Goal: Transaction & Acquisition: Purchase product/service

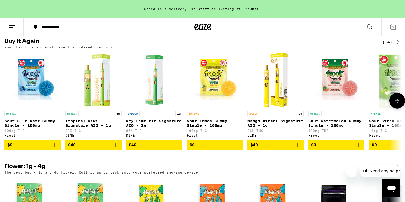
click at [116, 147] on icon "Add to bag" at bounding box center [115, 145] width 4 height 4
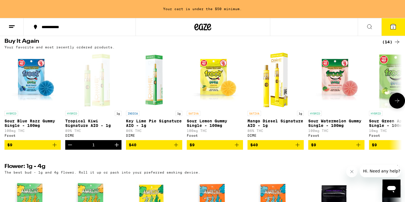
click at [176, 147] on icon "Add to bag" at bounding box center [176, 145] width 4 height 4
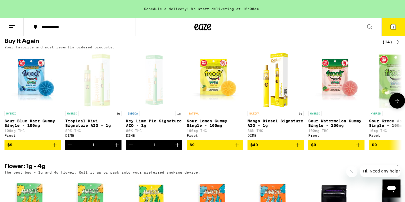
click at [240, 148] on icon "Add to bag" at bounding box center [236, 144] width 7 height 7
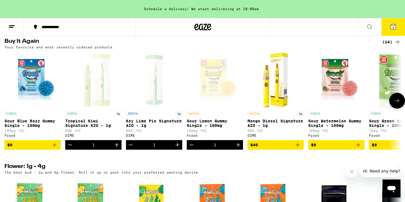
click at [55, 148] on icon "Add to bag" at bounding box center [54, 144] width 7 height 7
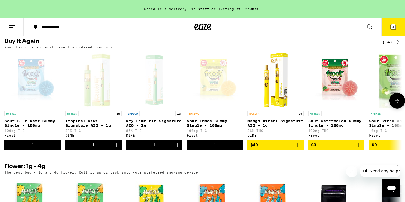
click at [300, 148] on icon "Add to bag" at bounding box center [297, 144] width 7 height 7
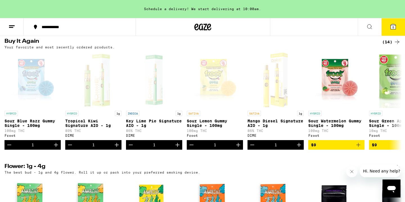
click at [395, 32] on button "5" at bounding box center [393, 26] width 24 height 17
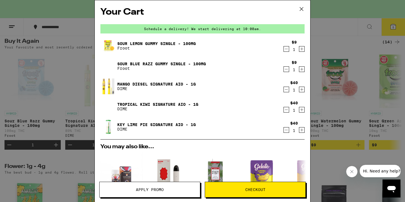
click at [263, 190] on span "Checkout" at bounding box center [255, 190] width 20 height 4
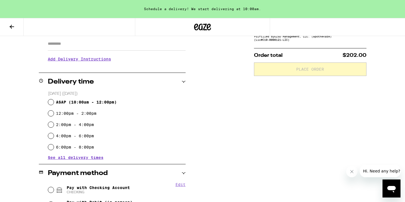
scroll to position [101, 0]
click at [68, 158] on span "See all delivery times" at bounding box center [76, 158] width 56 height 4
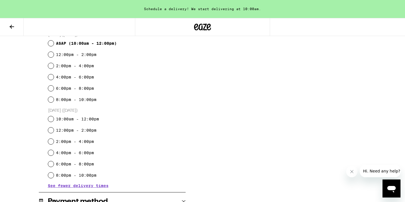
scroll to position [160, 0]
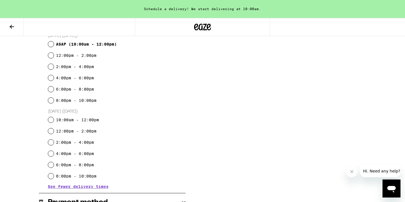
click at [52, 79] on input "4:00pm - 6:00pm" at bounding box center [51, 78] width 6 height 6
radio input "true"
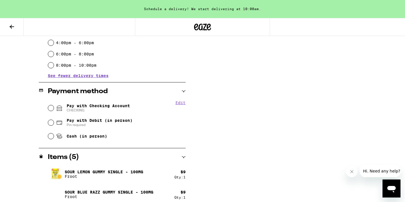
scroll to position [272, 0]
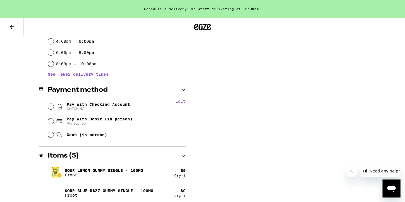
click at [49, 107] on input "Pay with Checking Account CHECKING" at bounding box center [51, 107] width 6 height 6
radio input "true"
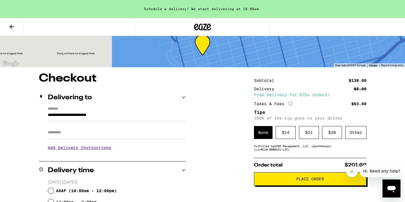
scroll to position [51, 0]
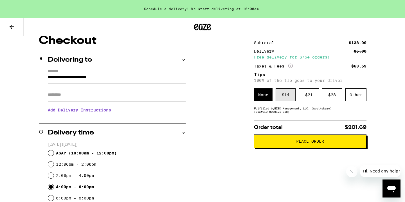
click at [288, 97] on div "$ 14" at bounding box center [286, 94] width 20 height 13
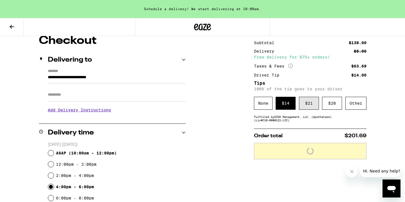
click at [310, 104] on div "$ 21" at bounding box center [309, 103] width 20 height 13
click at [292, 107] on div "$ 14" at bounding box center [286, 103] width 20 height 13
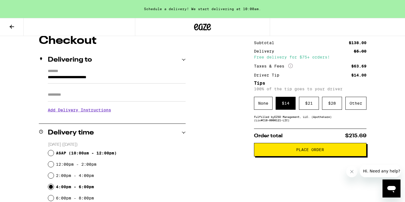
click at [325, 152] on span "Place Order" at bounding box center [310, 150] width 103 height 4
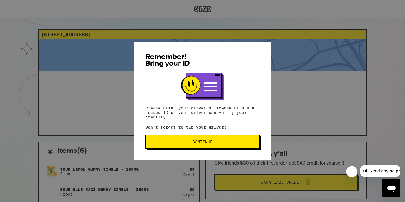
click at [212, 144] on span "Continue" at bounding box center [202, 142] width 20 height 4
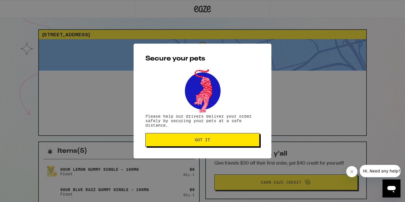
click at [212, 144] on button "Got it" at bounding box center [202, 139] width 114 height 13
